Goal: Navigation & Orientation: Find specific page/section

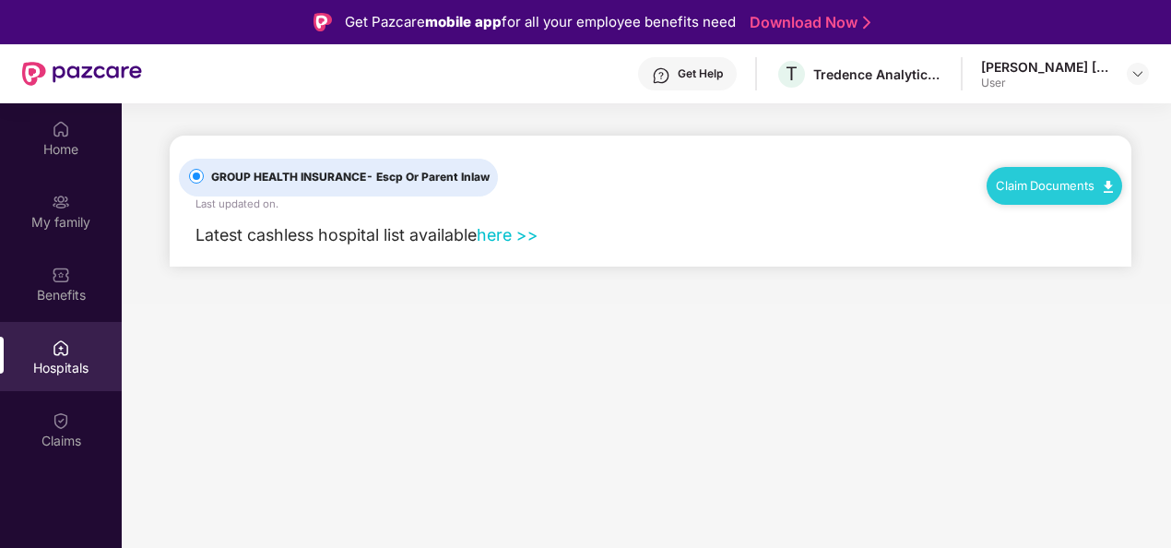
scroll to position [103, 0]
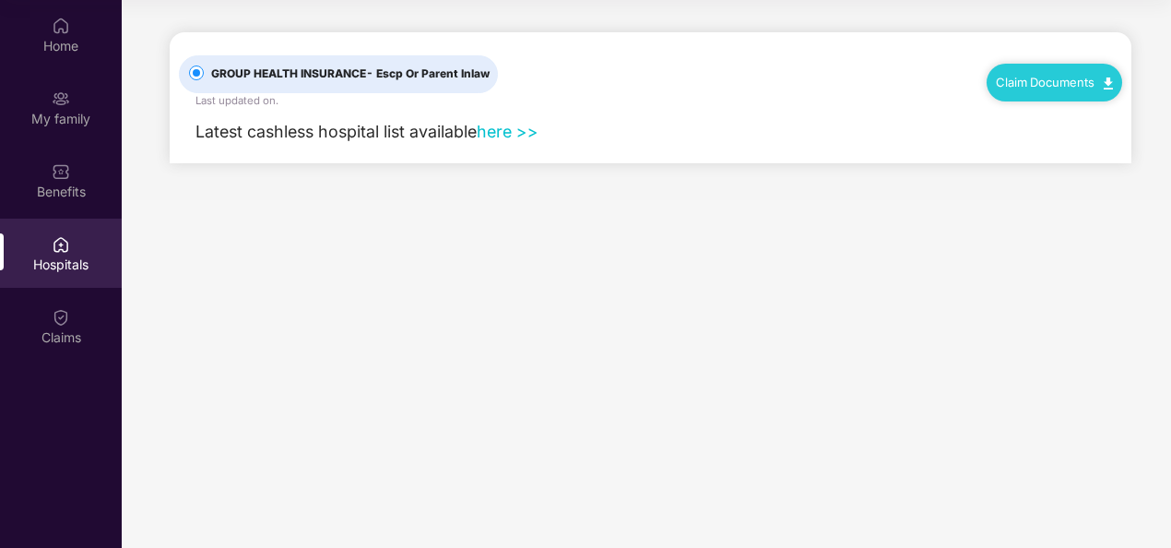
scroll to position [103, 0]
click at [41, 188] on div "Benefits" at bounding box center [61, 192] width 122 height 18
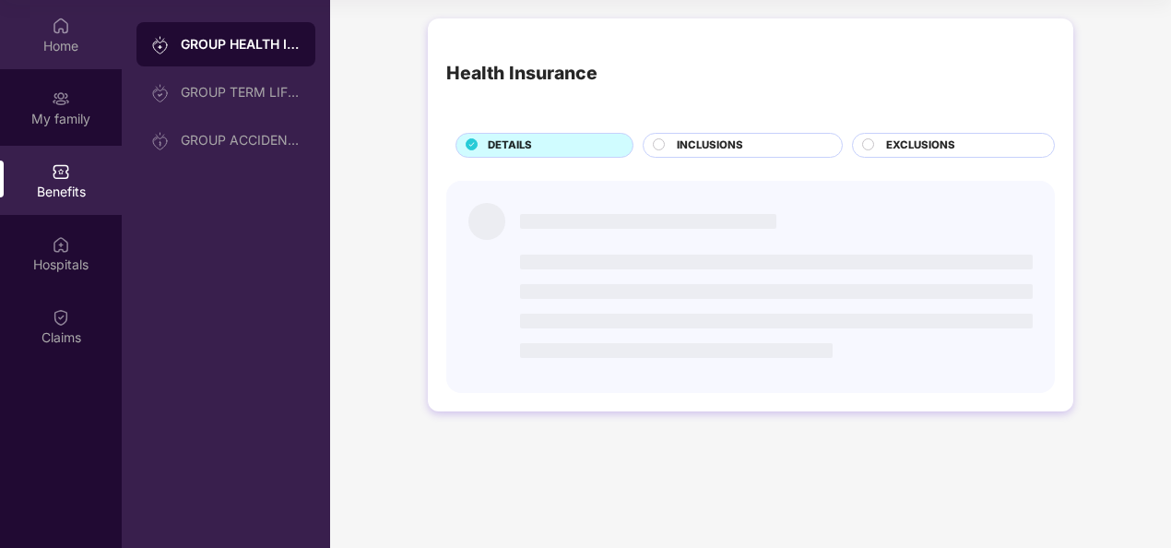
click at [68, 44] on div "Home" at bounding box center [61, 46] width 122 height 18
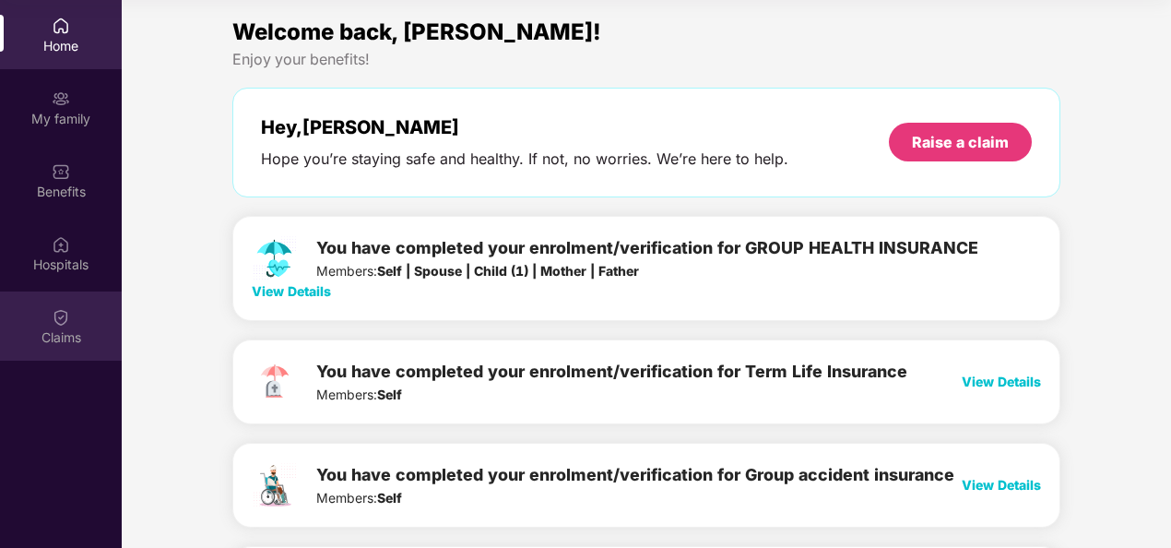
click at [74, 348] on div "Claims" at bounding box center [61, 325] width 122 height 69
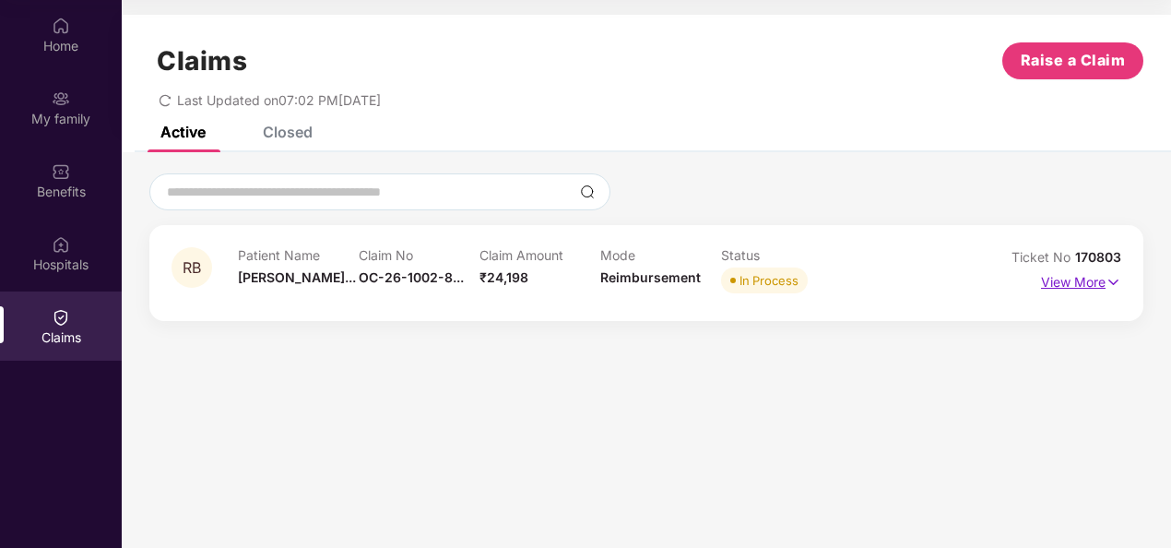
click at [1057, 281] on p "View More" at bounding box center [1081, 279] width 80 height 25
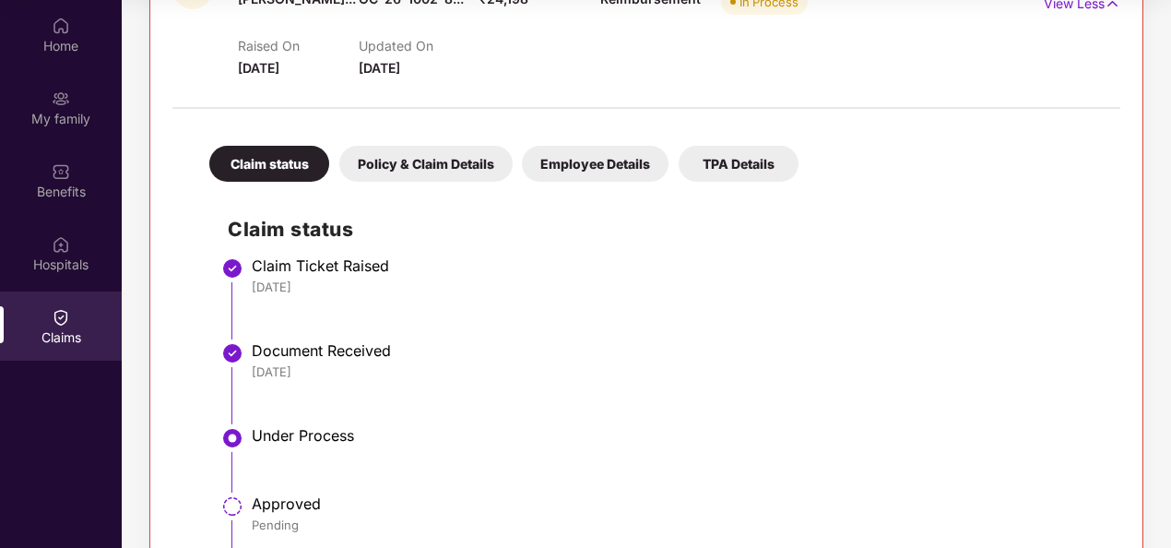
scroll to position [184, 0]
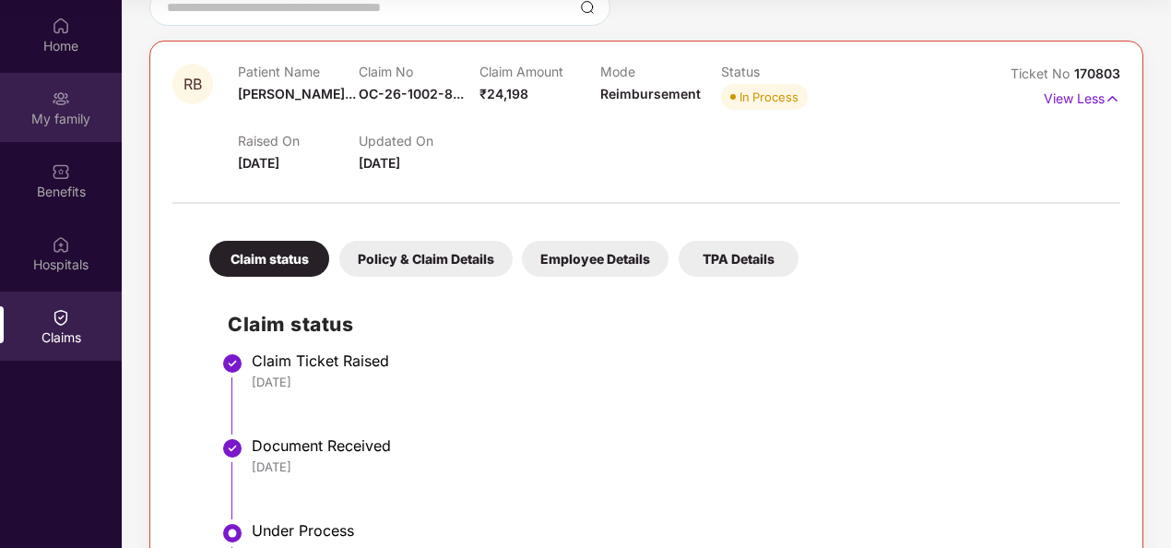
click at [15, 104] on div "My family" at bounding box center [61, 107] width 122 height 69
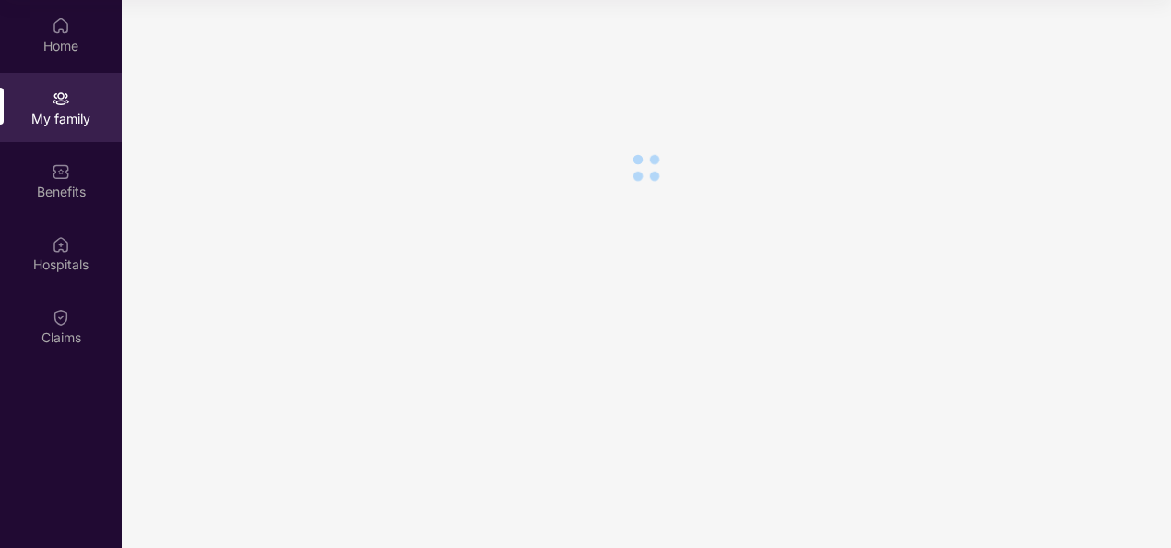
scroll to position [0, 0]
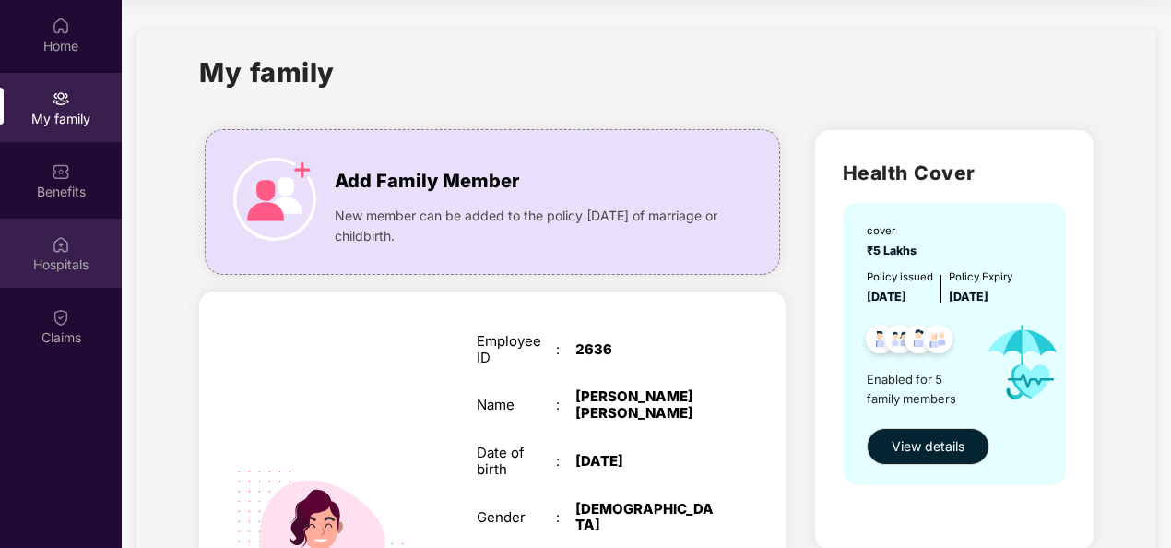
click at [87, 244] on div "Hospitals" at bounding box center [61, 253] width 122 height 69
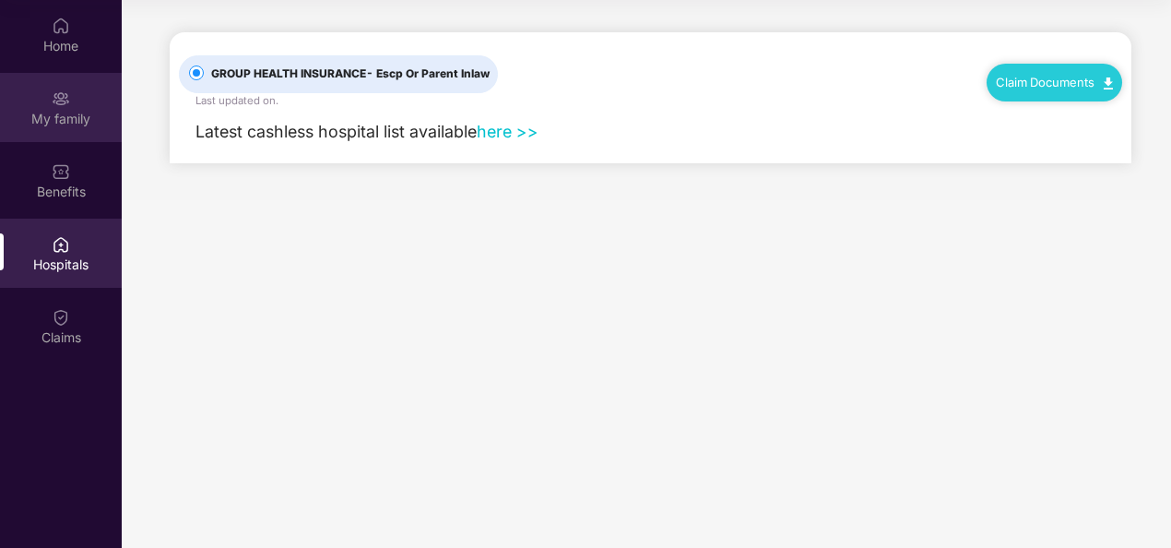
click at [68, 115] on div "My family" at bounding box center [61, 119] width 122 height 18
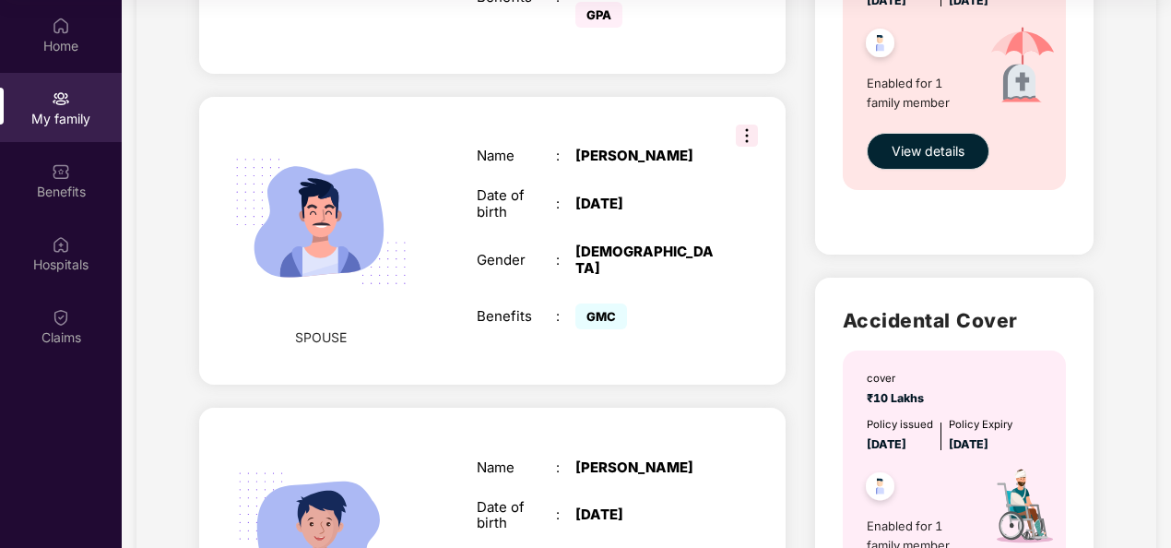
scroll to position [830, 0]
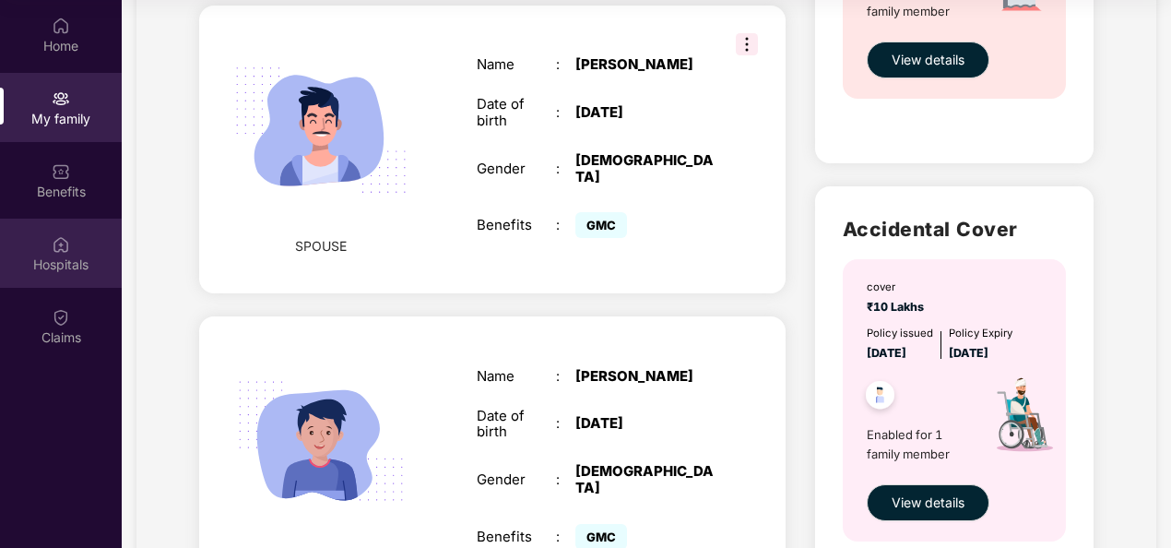
click at [53, 257] on div "Hospitals" at bounding box center [61, 264] width 122 height 18
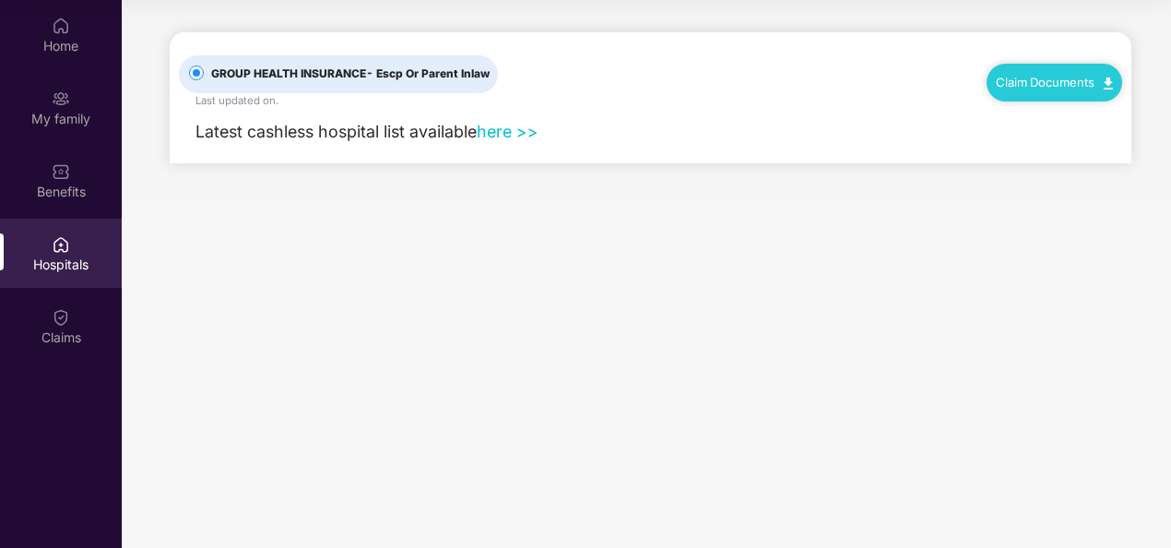
click at [1022, 86] on link "Claim Documents" at bounding box center [1054, 82] width 117 height 15
click at [1060, 148] on link "Claim Process" at bounding box center [1062, 152] width 120 height 40
click at [48, 120] on div "My family" at bounding box center [61, 119] width 122 height 18
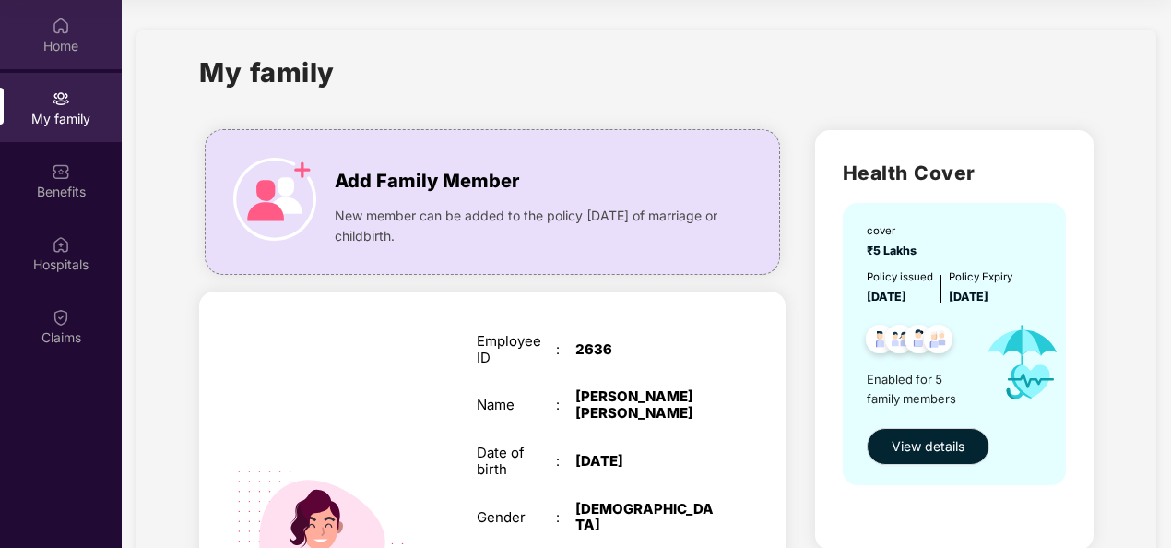
click at [61, 38] on div "Home" at bounding box center [61, 46] width 122 height 18
